Goal: Task Accomplishment & Management: Manage account settings

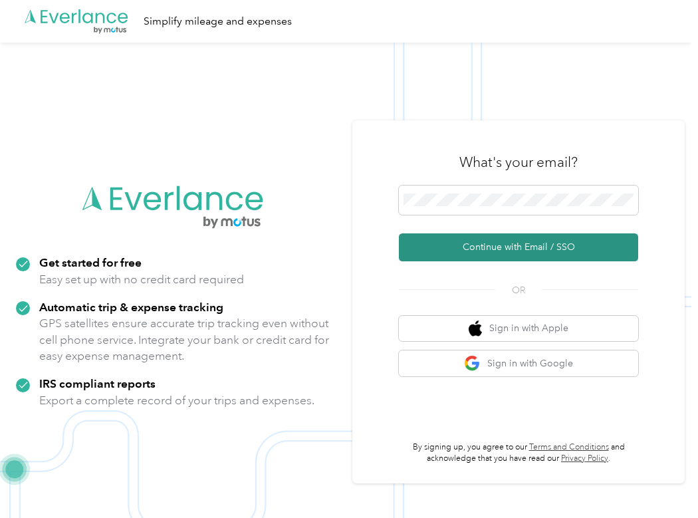
click at [478, 249] on button "Continue with Email / SSO" at bounding box center [518, 247] width 239 height 28
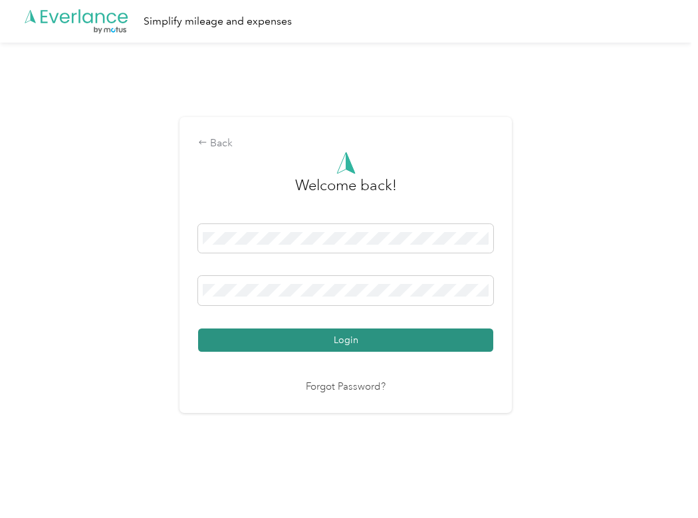
click at [366, 340] on button "Login" at bounding box center [345, 339] width 295 height 23
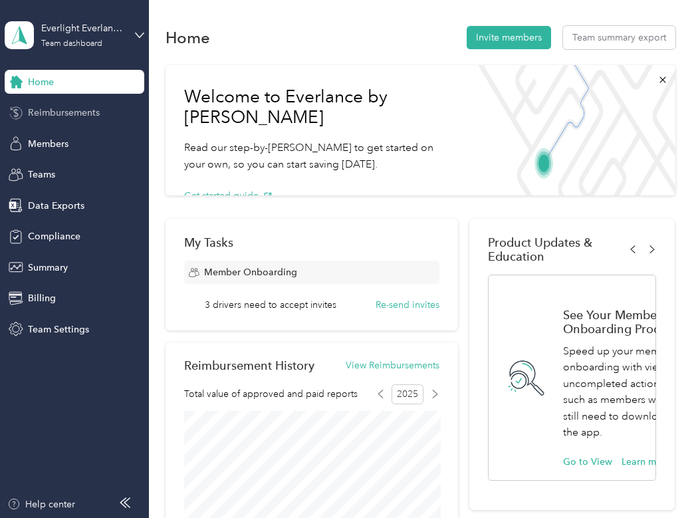
click at [114, 104] on div "Reimbursements" at bounding box center [75, 113] width 140 height 24
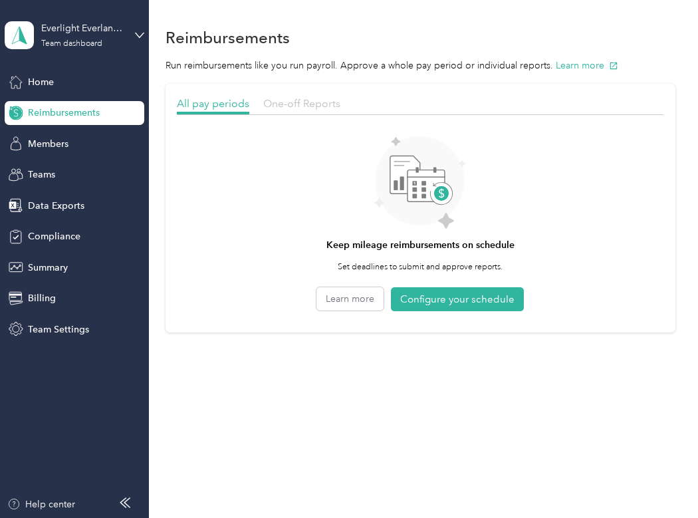
click at [296, 98] on span "One-off Reports" at bounding box center [301, 103] width 77 height 13
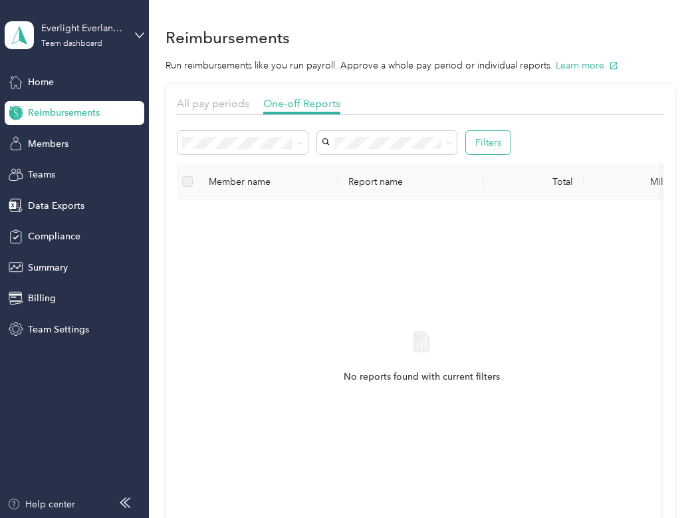
click at [479, 146] on button "Filters" at bounding box center [488, 142] width 45 height 23
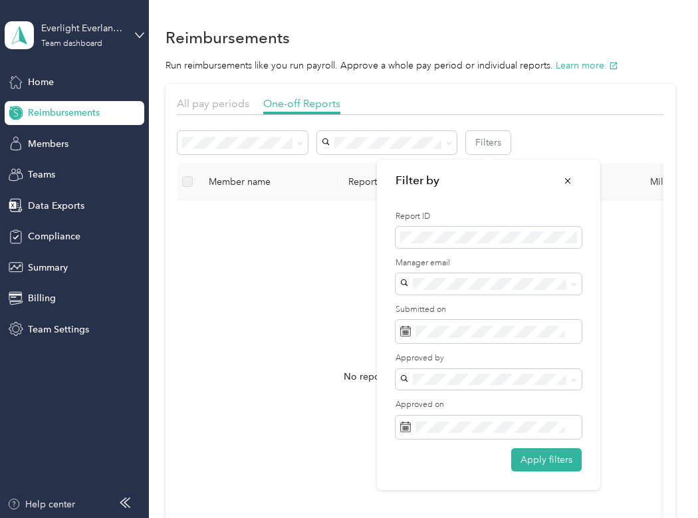
click at [194, 94] on section "All pay periods One-off Reports Filters Member name Report name Total Miles Sub…" at bounding box center [421, 317] width 510 height 467
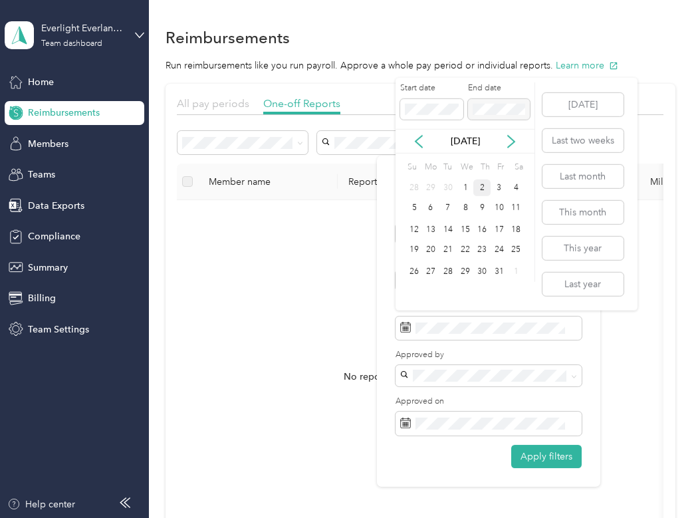
click at [202, 100] on span "All pay periods" at bounding box center [213, 103] width 72 height 13
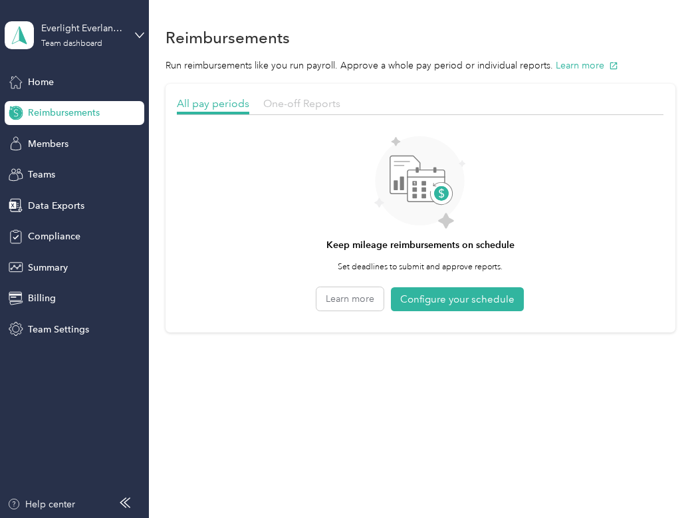
click at [271, 105] on span "One-off Reports" at bounding box center [301, 103] width 77 height 13
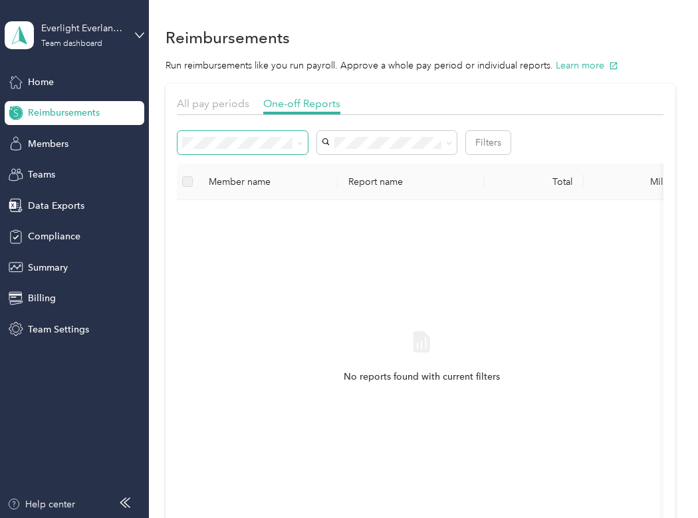
click at [254, 150] on span at bounding box center [242, 142] width 130 height 23
click at [251, 149] on span at bounding box center [242, 142] width 130 height 23
click at [292, 144] on span at bounding box center [297, 143] width 11 height 14
click at [308, 142] on span at bounding box center [242, 142] width 130 height 23
click at [301, 142] on icon at bounding box center [300, 143] width 6 height 6
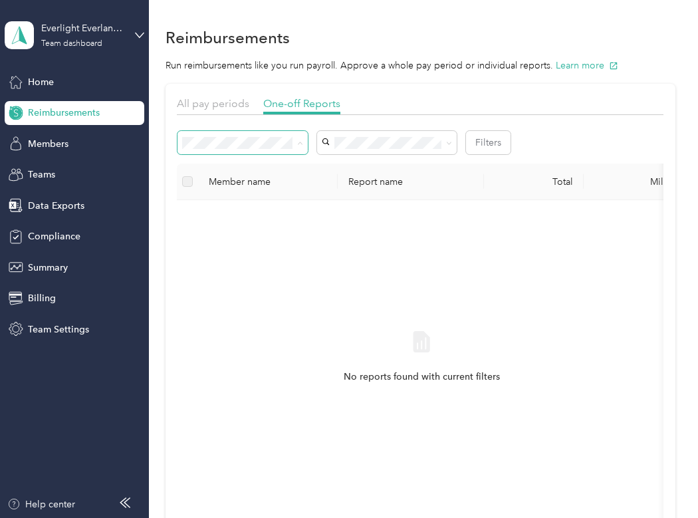
click at [255, 167] on div "All" at bounding box center [243, 167] width 112 height 14
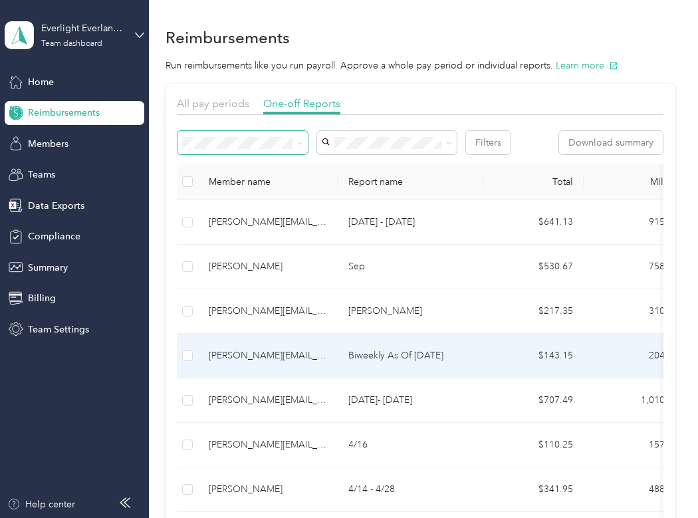
click at [355, 358] on p "Biweekly As Of [DATE]" at bounding box center [410, 355] width 125 height 15
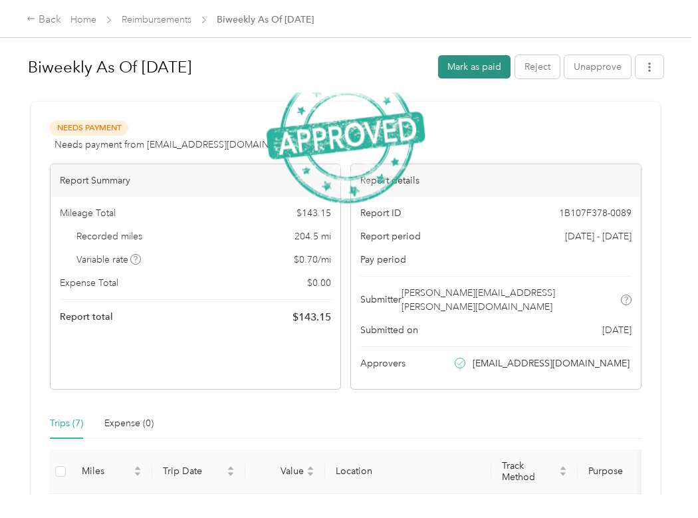
click at [447, 61] on button "Mark as paid" at bounding box center [474, 66] width 72 height 23
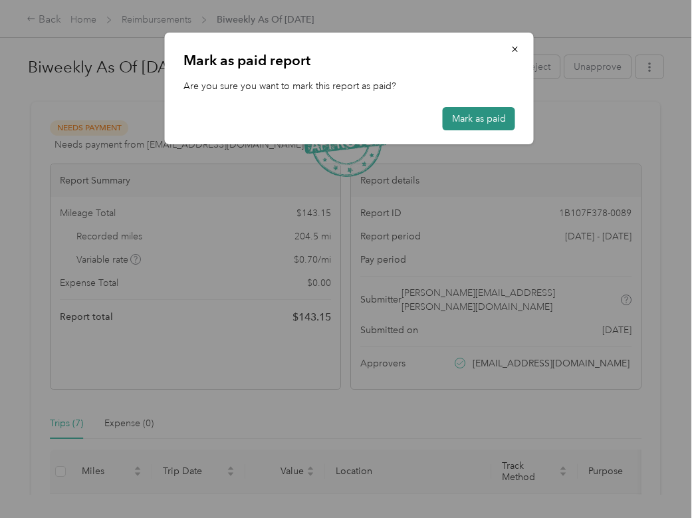
click at [469, 116] on button "Mark as paid" at bounding box center [479, 118] width 72 height 23
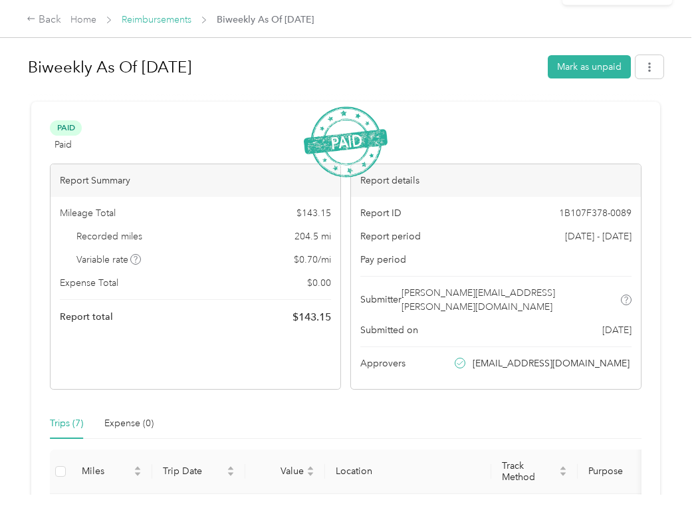
click at [166, 21] on link "Reimbursements" at bounding box center [157, 19] width 70 height 11
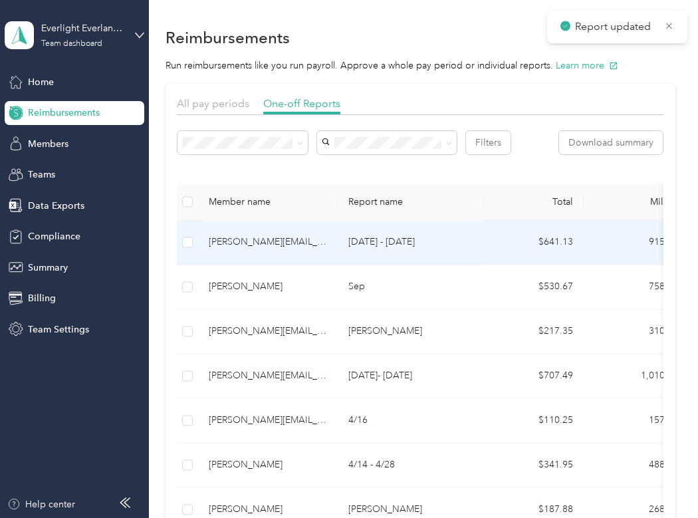
click at [242, 245] on td "[PERSON_NAME][EMAIL_ADDRESS][PERSON_NAME][DOMAIN_NAME]" at bounding box center [268, 242] width 140 height 45
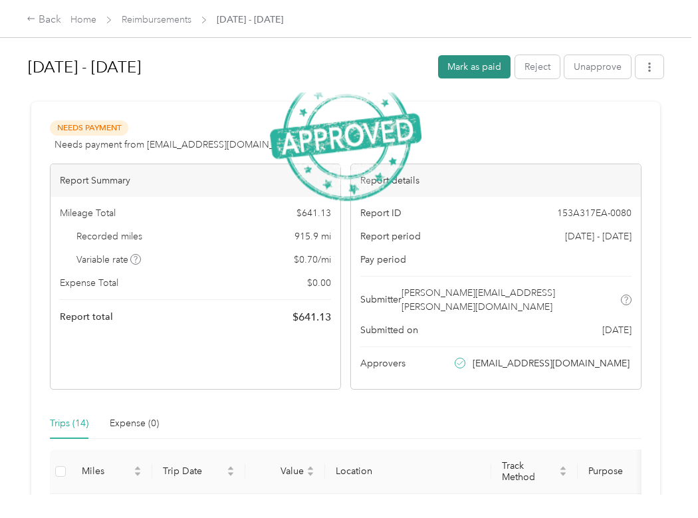
click at [480, 68] on button "Mark as paid" at bounding box center [474, 66] width 72 height 23
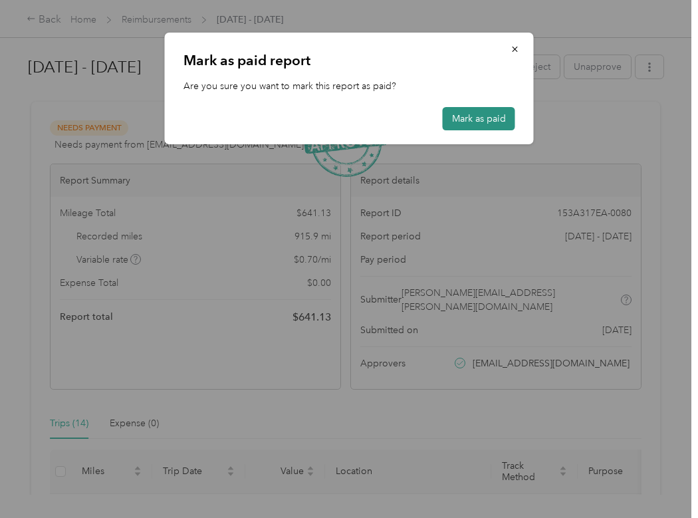
click at [453, 109] on button "Mark as paid" at bounding box center [479, 118] width 72 height 23
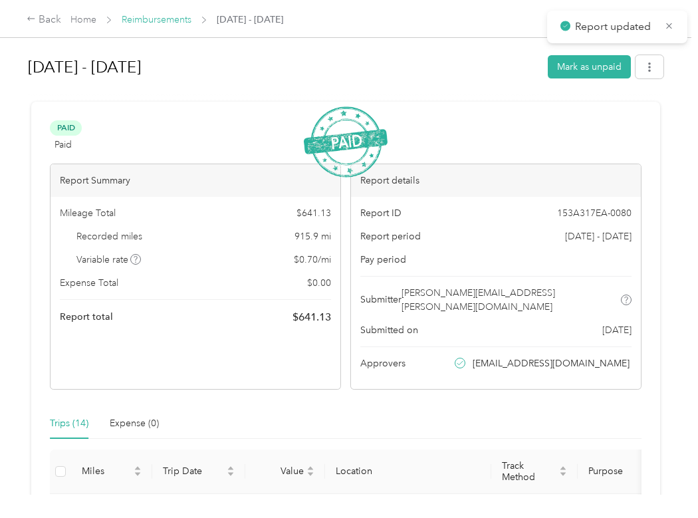
click at [181, 16] on link "Reimbursements" at bounding box center [157, 19] width 70 height 11
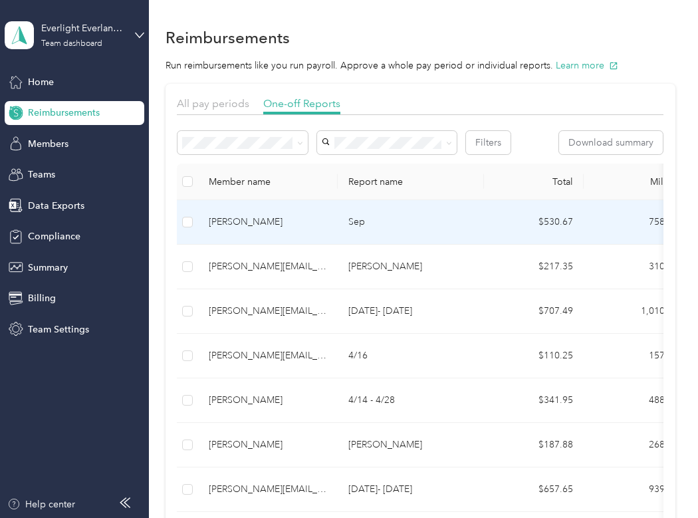
click at [257, 231] on td "[PERSON_NAME]" at bounding box center [268, 222] width 140 height 45
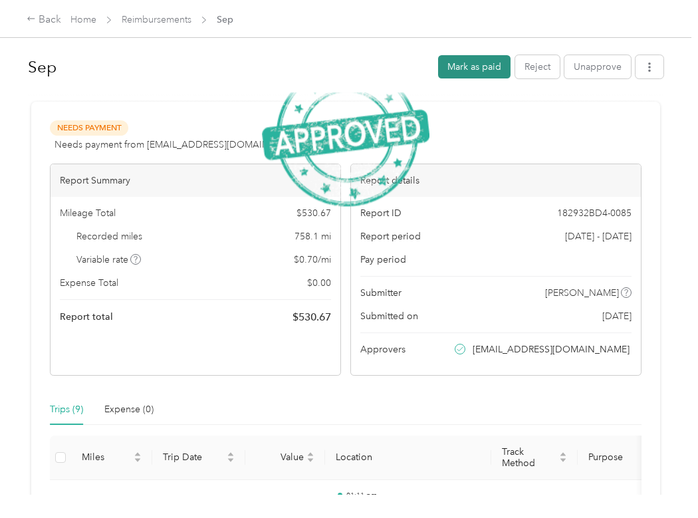
click at [473, 64] on button "Mark as paid" at bounding box center [474, 66] width 72 height 23
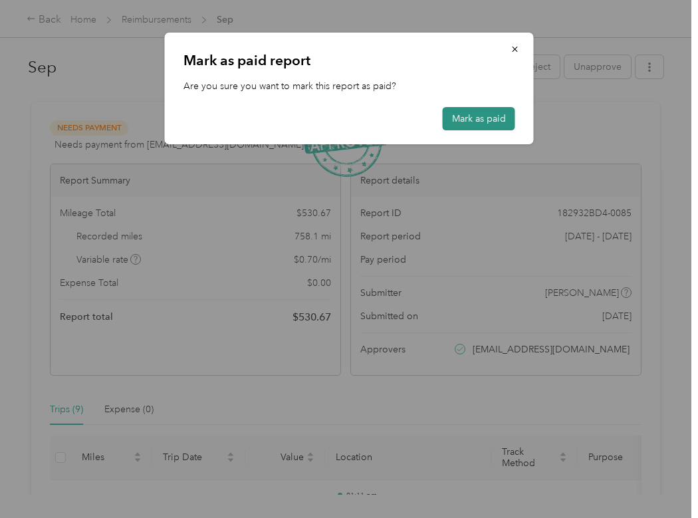
click at [499, 117] on button "Mark as paid" at bounding box center [479, 118] width 72 height 23
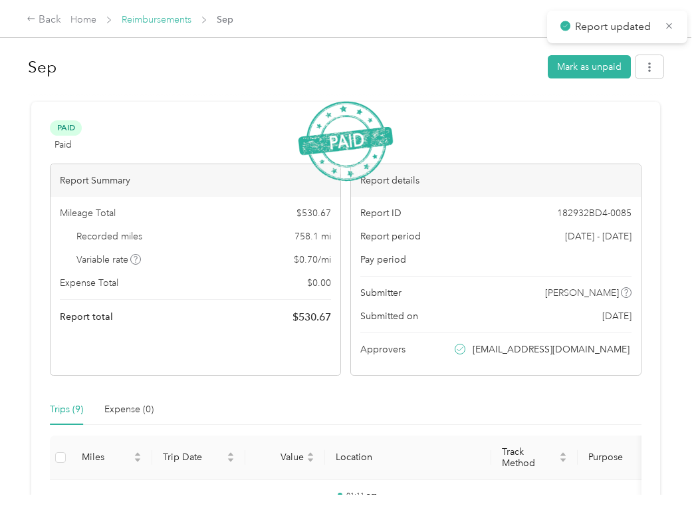
click at [170, 19] on link "Reimbursements" at bounding box center [157, 19] width 70 height 11
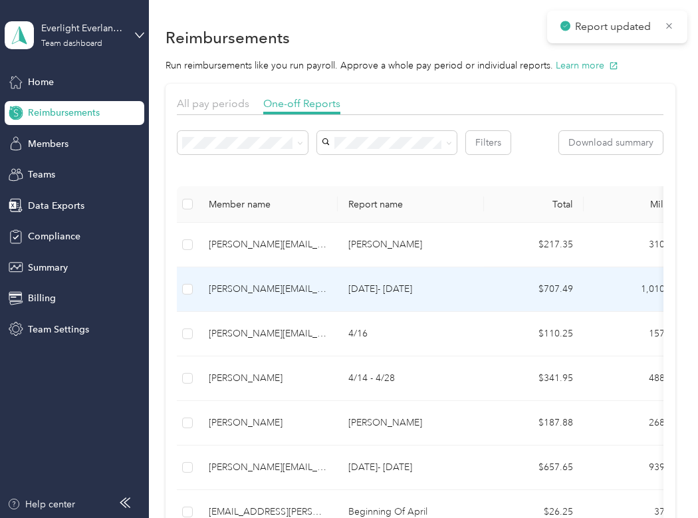
click at [286, 302] on td "[PERSON_NAME][EMAIL_ADDRESS][PERSON_NAME][DOMAIN_NAME]" at bounding box center [268, 289] width 140 height 45
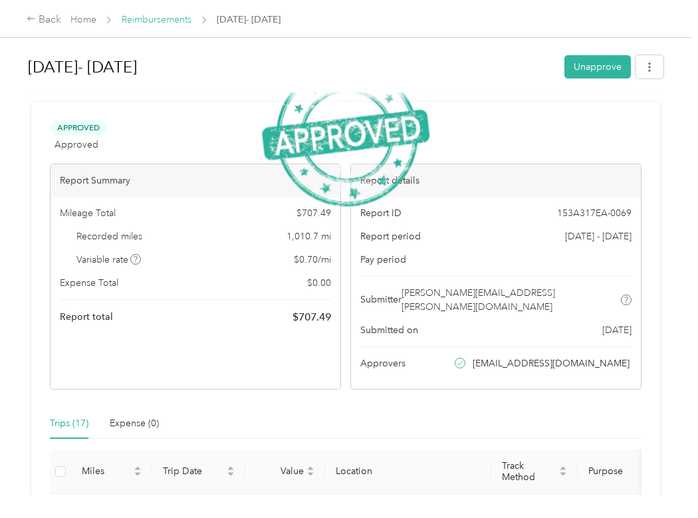
click at [186, 19] on link "Reimbursements" at bounding box center [157, 19] width 70 height 11
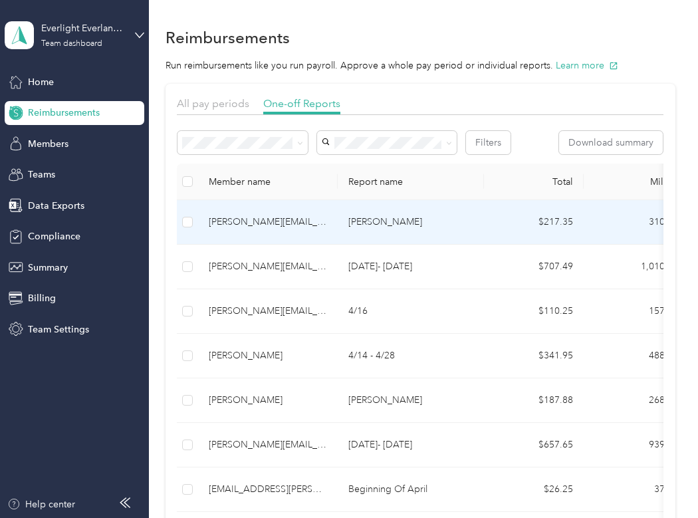
click at [304, 225] on div "[PERSON_NAME][EMAIL_ADDRESS][DOMAIN_NAME]" at bounding box center [268, 222] width 118 height 15
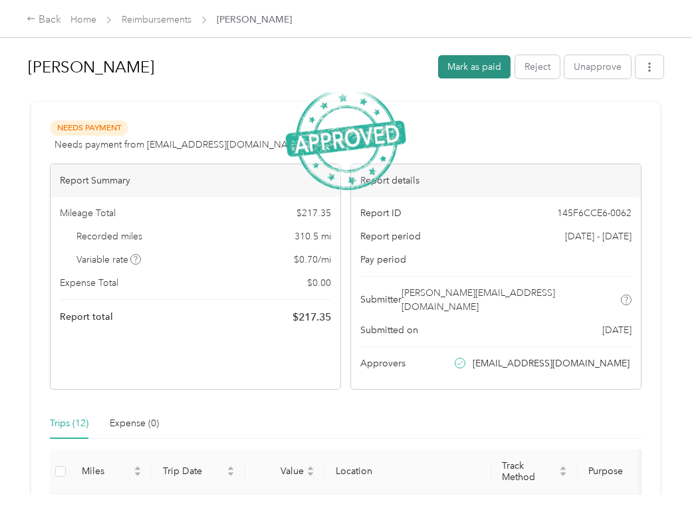
click at [467, 70] on button "Mark as paid" at bounding box center [474, 66] width 72 height 23
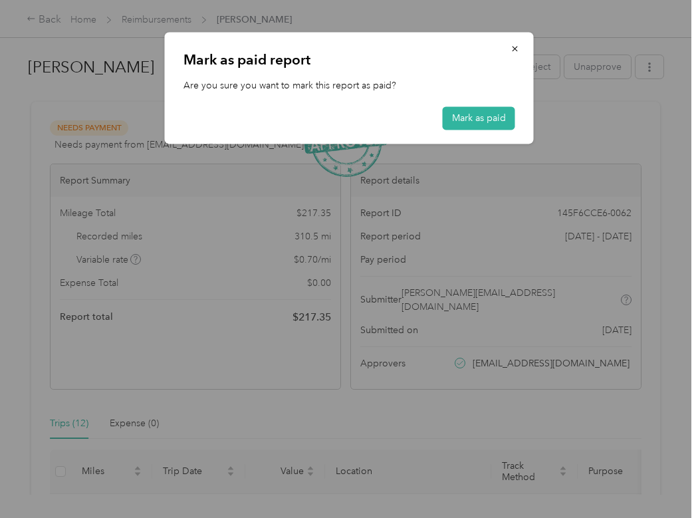
click at [461, 88] on div "[PERSON_NAME] as paid report Are you sure you want to mark this report as paid?…" at bounding box center [349, 88] width 369 height 112
click at [461, 116] on button "Mark as paid" at bounding box center [479, 118] width 72 height 23
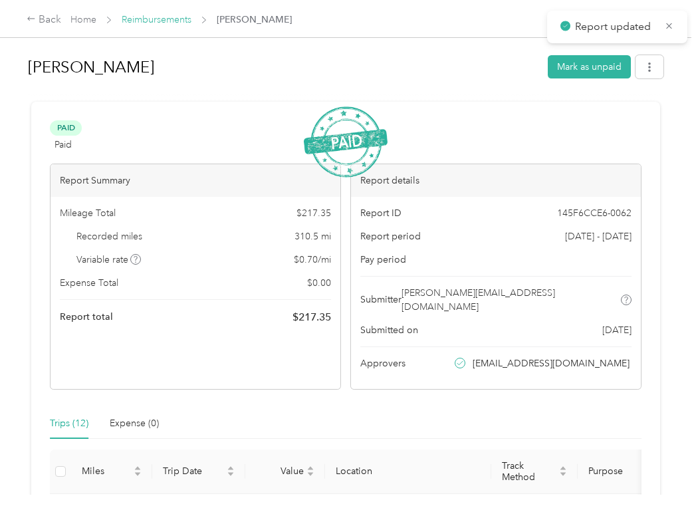
click at [172, 17] on link "Reimbursements" at bounding box center [157, 19] width 70 height 11
